Goal: Task Accomplishment & Management: Manage account settings

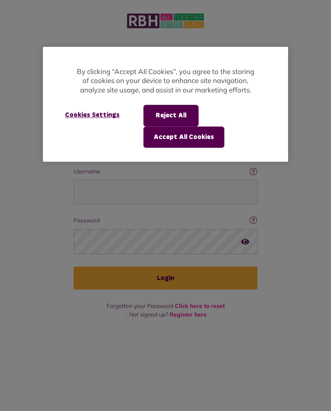
click at [201, 136] on button "Accept All Cookies" at bounding box center [184, 136] width 81 height 21
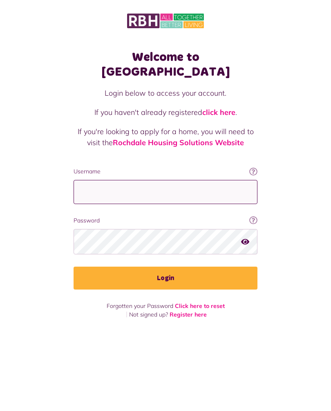
click at [162, 181] on input "Username" at bounding box center [166, 192] width 184 height 24
type input "**********"
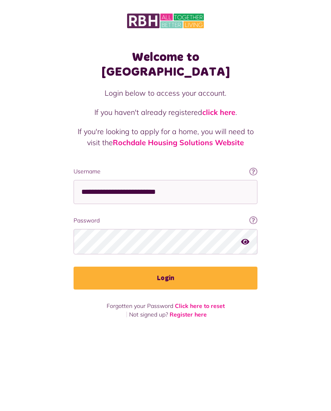
click at [175, 268] on button "Login" at bounding box center [166, 278] width 184 height 23
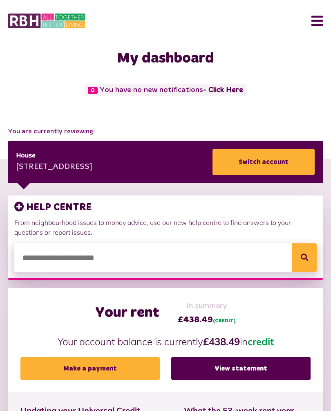
click at [315, 20] on button "Menu" at bounding box center [314, 20] width 18 height 25
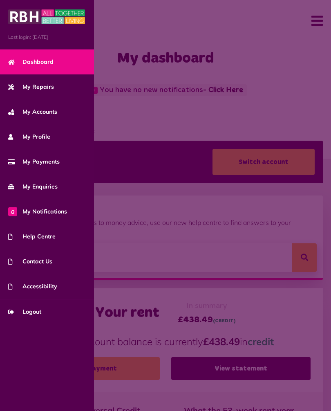
click at [36, 92] on link "My Repairs" at bounding box center [47, 86] width 94 height 25
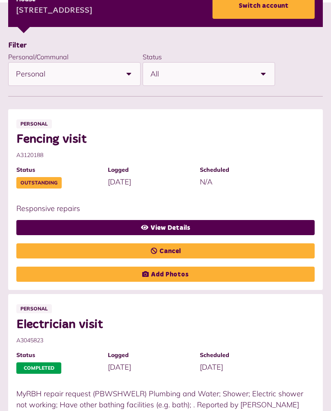
scroll to position [155, 0]
click at [247, 222] on link "View Details" at bounding box center [165, 227] width 298 height 15
